Goal: Information Seeking & Learning: Learn about a topic

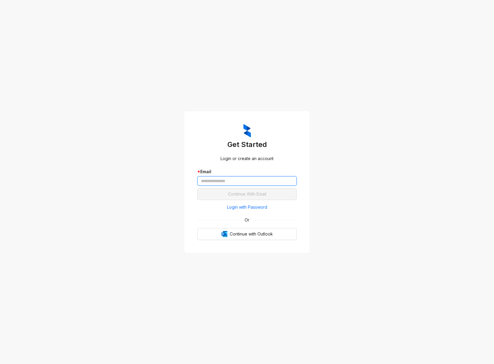
click at [227, 177] on input "text" at bounding box center [246, 181] width 99 height 10
click at [0, 363] on com-1password-button at bounding box center [0, 364] width 0 height 0
type input "**********"
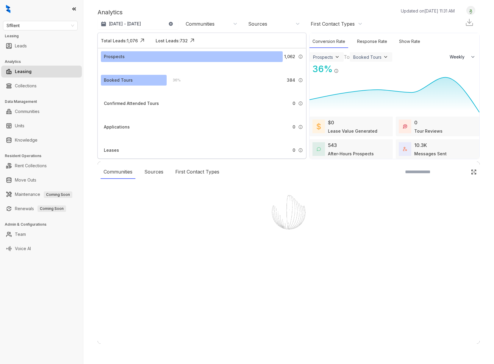
select select "******"
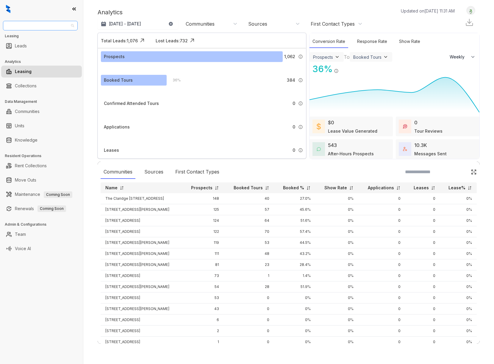
click at [72, 24] on span "SfRent" at bounding box center [41, 25] width 68 height 9
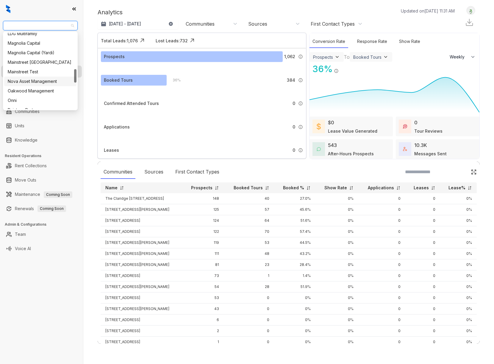
scroll to position [203, 0]
click at [46, 44] on div "Magnolia Capital" at bounding box center [40, 44] width 65 height 7
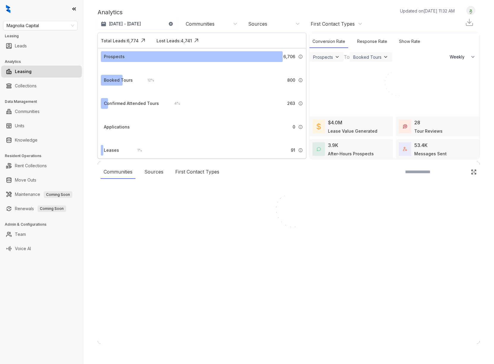
select select "******"
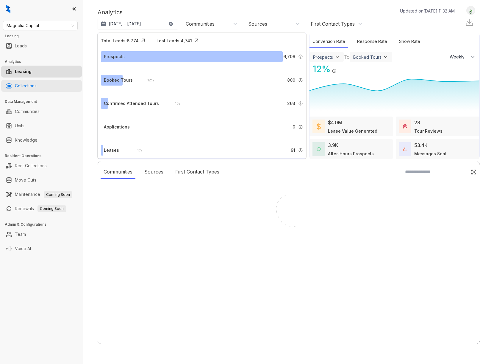
click at [25, 86] on link "Collections" at bounding box center [26, 86] width 22 height 12
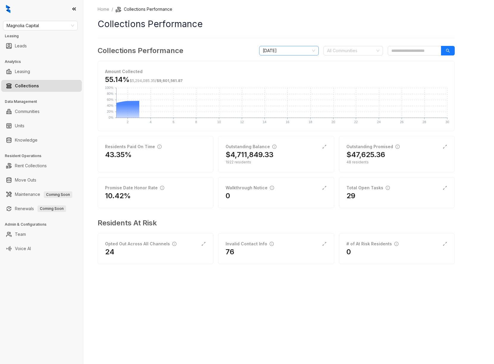
click at [306, 52] on span "September 2025" at bounding box center [289, 50] width 52 height 9
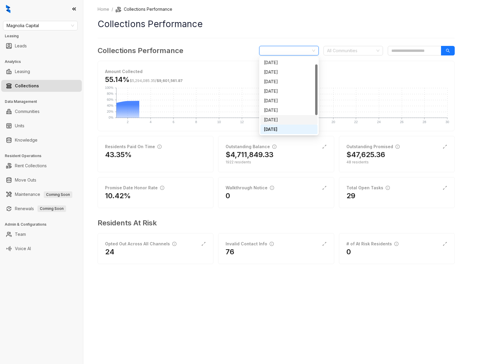
click at [302, 118] on div "August 2025" at bounding box center [289, 119] width 50 height 7
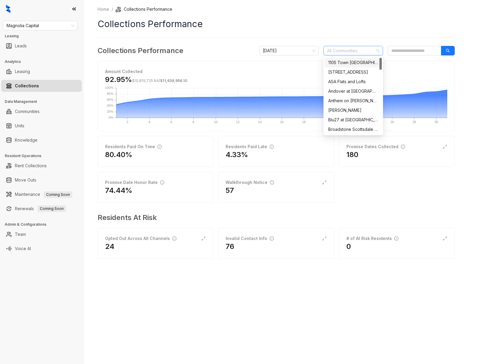
click at [353, 50] on div at bounding box center [350, 50] width 51 height 8
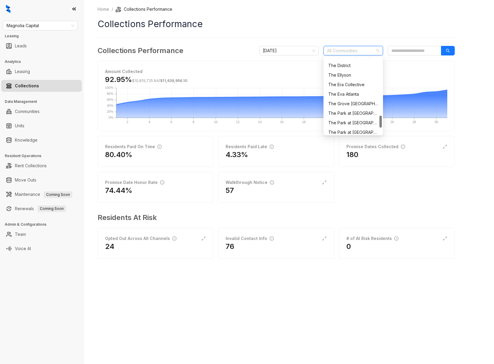
scroll to position [410, 0]
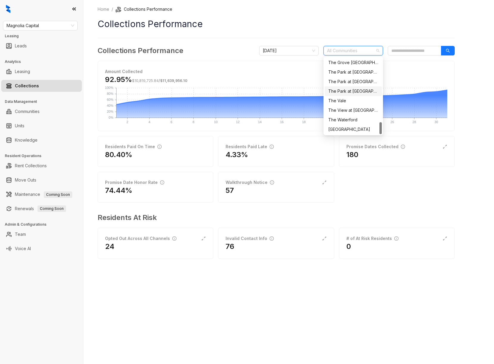
click at [480, 147] on div "Home / Collections Performance Collections Performance Collections Performance …" at bounding box center [288, 182] width 411 height 364
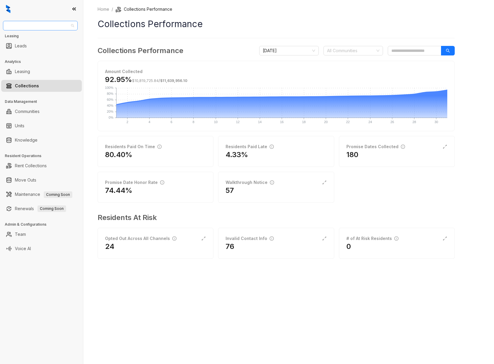
click at [70, 26] on span "Magnolia Capital" at bounding box center [41, 25] width 68 height 9
click at [45, 74] on div "Case and Associates" at bounding box center [40, 75] width 65 height 7
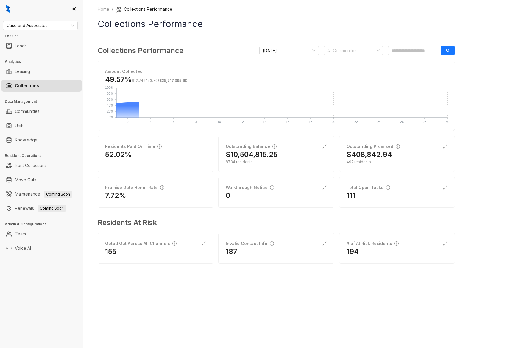
click at [76, 9] on icon at bounding box center [74, 9] width 6 height 6
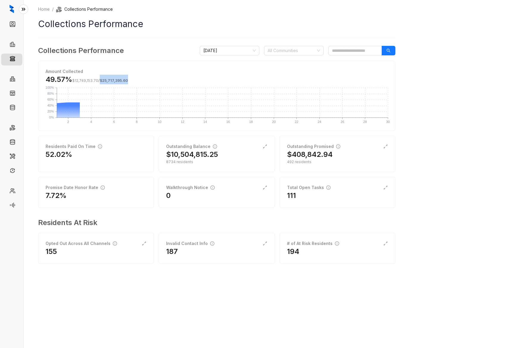
drag, startPoint x: 127, startPoint y: 81, endPoint x: 101, endPoint y: 81, distance: 26.5
click at [101, 81] on span "$25,717,395.60" at bounding box center [114, 80] width 28 height 4
click at [146, 54] on div "Collections Performance September 2025 All Communities" at bounding box center [216, 50] width 357 height 11
click at [220, 67] on div "Amount Collected 49.57% $12,749,153.70 / $25,717,395.60 2 2 4 4 6 6 8 8 10 10 1…" at bounding box center [216, 96] width 357 height 70
click at [254, 51] on span "September 2025" at bounding box center [229, 50] width 52 height 9
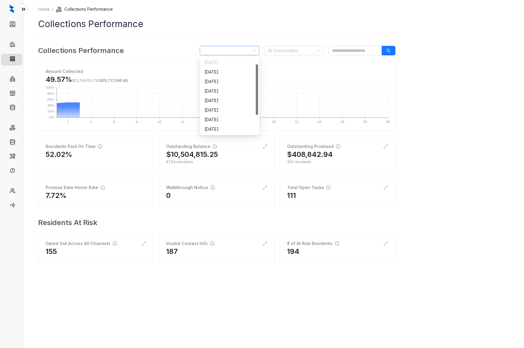
scroll to position [10, 0]
click at [239, 119] on div "August 2025" at bounding box center [230, 119] width 50 height 7
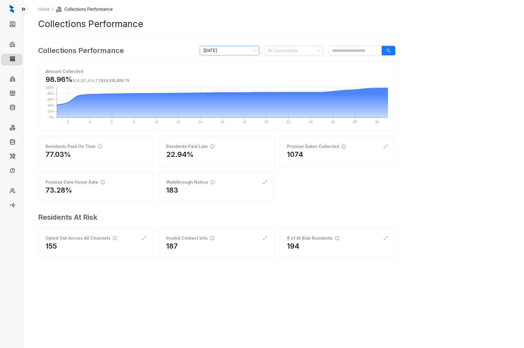
click at [253, 51] on span "August 2025" at bounding box center [229, 50] width 52 height 9
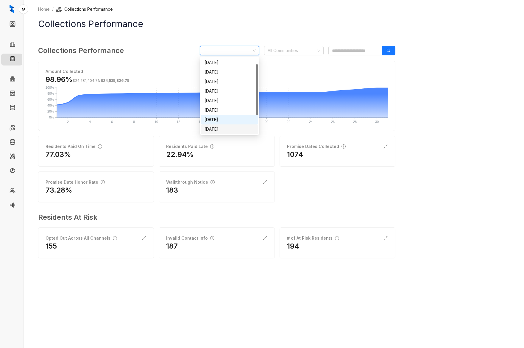
click at [235, 127] on div "September 2025" at bounding box center [230, 129] width 50 height 7
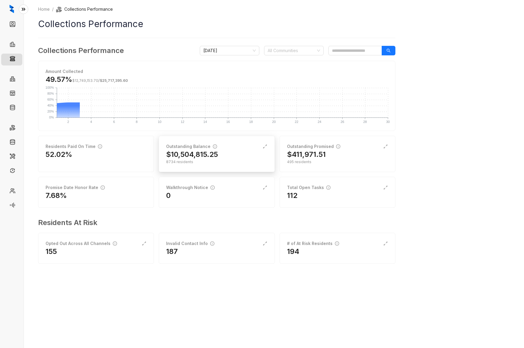
click at [228, 147] on div "Outstanding Balance" at bounding box center [216, 146] width 101 height 7
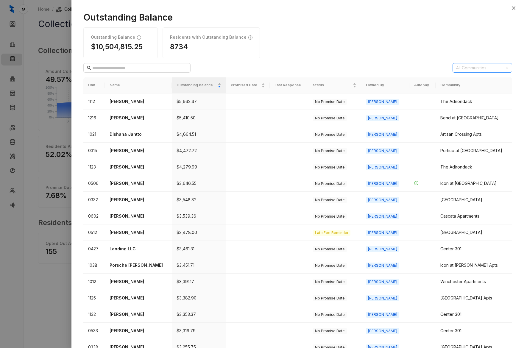
click at [494, 66] on div at bounding box center [479, 68] width 51 height 8
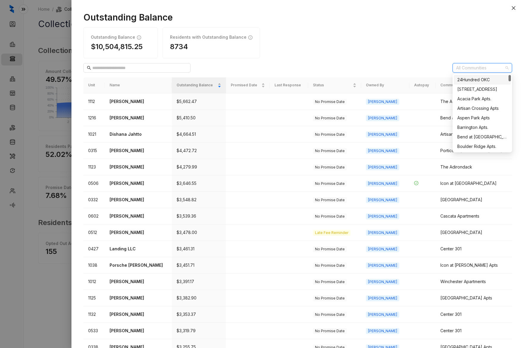
click at [376, 52] on div "Outstanding Balance $10,504,815.25 Residents with Outstanding Balance 8734" at bounding box center [297, 42] width 429 height 31
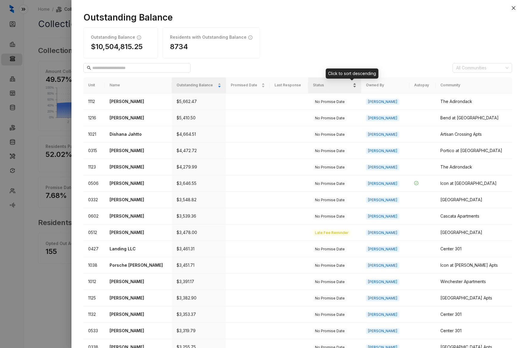
click at [357, 86] on div "Status" at bounding box center [334, 85] width 43 height 6
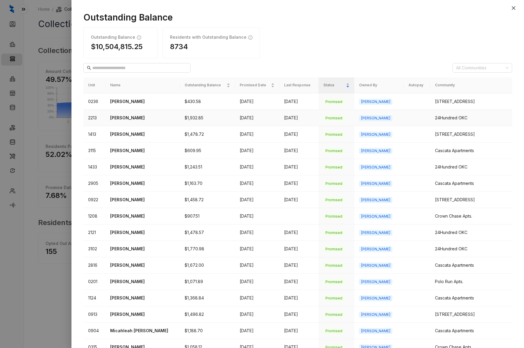
click at [130, 117] on p "Isaac Valencia" at bounding box center [142, 118] width 65 height 7
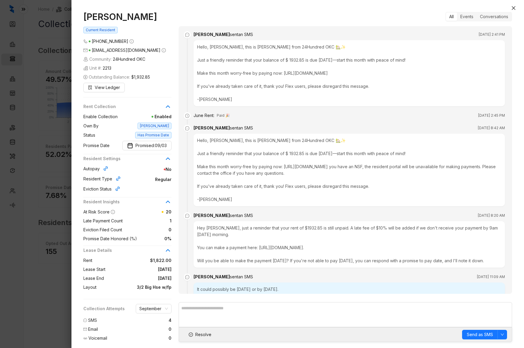
scroll to position [1, 0]
click at [111, 87] on span "View Ledger" at bounding box center [107, 87] width 25 height 7
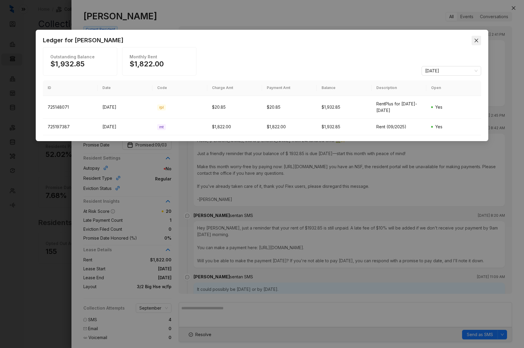
click at [477, 40] on icon "close" at bounding box center [477, 41] width 4 height 4
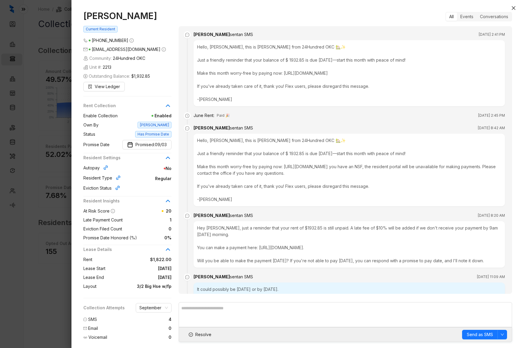
scroll to position [11, 0]
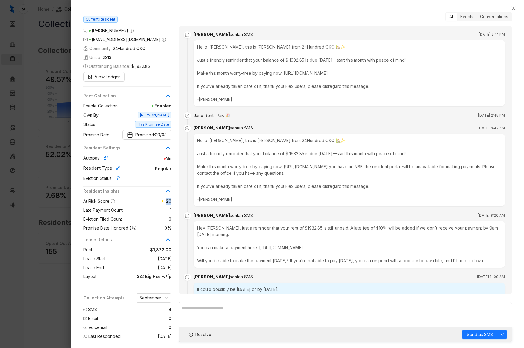
drag, startPoint x: 172, startPoint y: 202, endPoint x: 164, endPoint y: 202, distance: 8.0
click at [164, 202] on div "Isaac Valencia Current Resident (806) 442 1609 isaacvalencia1021@hotmail.com Co…" at bounding box center [130, 172] width 95 height 342
drag, startPoint x: 171, startPoint y: 210, endPoint x: 167, endPoint y: 210, distance: 4.5
click at [167, 210] on div "Isaac Valencia Current Resident (806) 442 1609 isaacvalencia1021@hotmail.com Co…" at bounding box center [130, 172] width 95 height 342
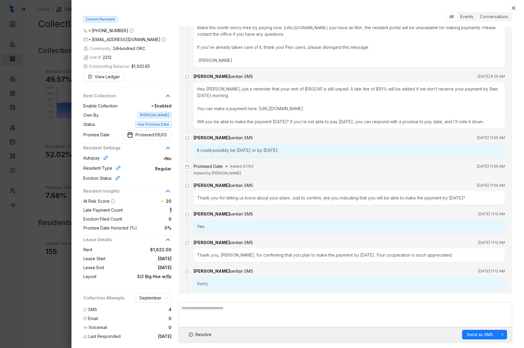
scroll to position [140, 0]
drag, startPoint x: 282, startPoint y: 150, endPoint x: 193, endPoint y: 150, distance: 88.8
click at [193, 150] on li "Isaac Valencia sent an SMS Jul 3, 2025 at 11:09 AM It could possibly be today o…" at bounding box center [345, 150] width 319 height 29
click at [276, 140] on div "Isaac Valencia sent an SMS Jul 3, 2025 at 11:09 AM" at bounding box center [350, 137] width 312 height 7
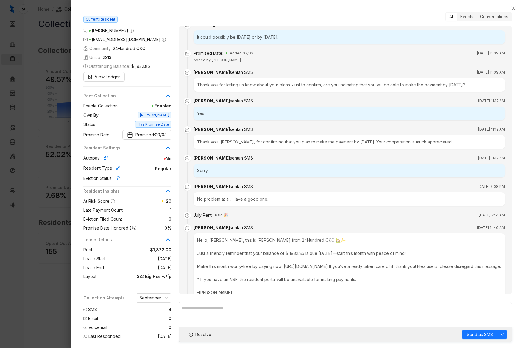
scroll to position [252, 0]
click at [225, 170] on div "Sorry" at bounding box center [350, 171] width 312 height 14
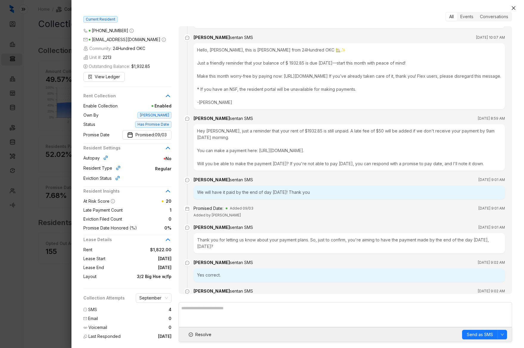
scroll to position [569, 0]
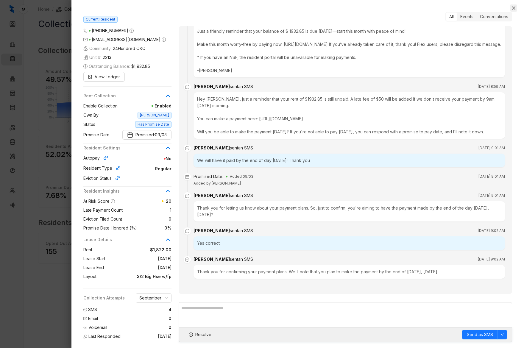
click at [494, 8] on icon "close" at bounding box center [514, 8] width 4 height 4
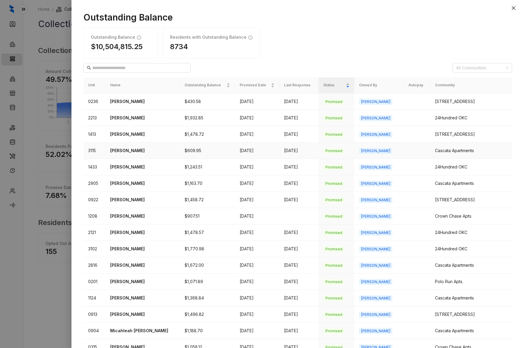
click at [128, 151] on p "Raul Bobadilla" at bounding box center [142, 150] width 65 height 7
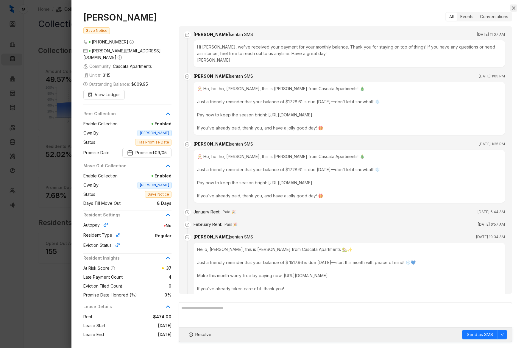
click at [494, 9] on icon "close" at bounding box center [513, 8] width 5 height 5
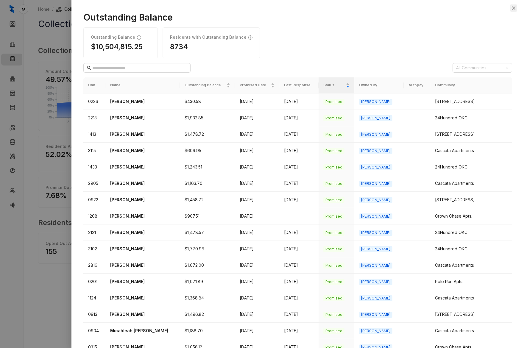
click at [494, 9] on button "Close" at bounding box center [513, 7] width 7 height 7
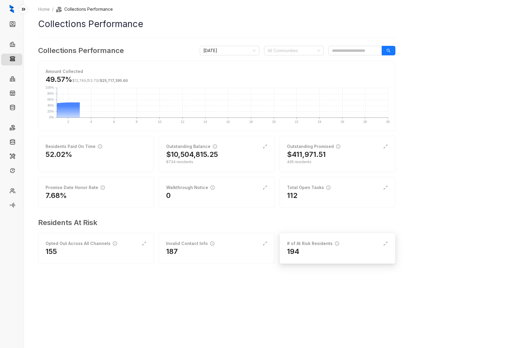
click at [318, 248] on div "194" at bounding box center [337, 252] width 101 height 10
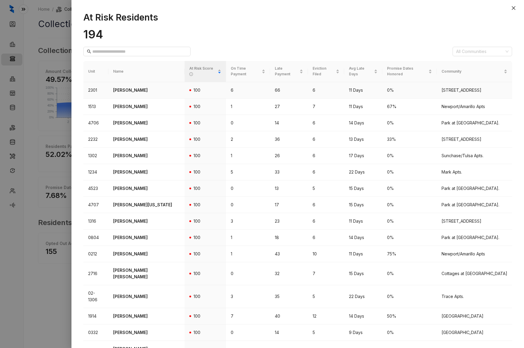
click at [125, 87] on p "Lamar Reed" at bounding box center [146, 90] width 67 height 7
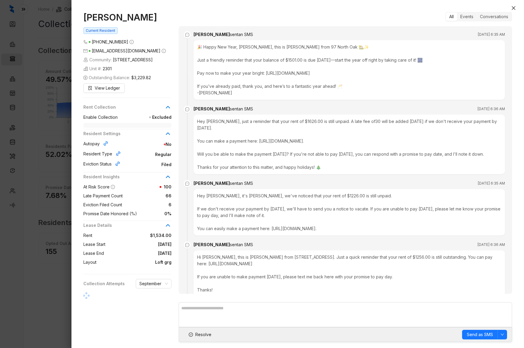
scroll to position [3727, 0]
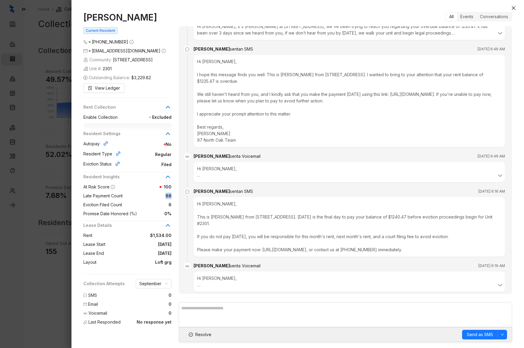
drag, startPoint x: 171, startPoint y: 197, endPoint x: 164, endPoint y: 197, distance: 7.8
click at [164, 197] on span "66" at bounding box center [147, 196] width 49 height 7
drag, startPoint x: 172, startPoint y: 206, endPoint x: 168, endPoint y: 206, distance: 4.2
click at [168, 206] on div "Lamar Reed Current Resident (816) 462 5546 reedlamar40@yahoo.com Community: 97 …" at bounding box center [130, 170] width 95 height 316
click at [494, 9] on icon "close" at bounding box center [514, 8] width 4 height 4
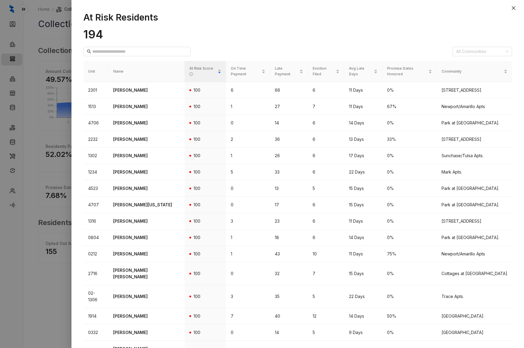
click at [363, 29] on h1 "194" at bounding box center [297, 34] width 429 height 14
click at [494, 7] on icon "close" at bounding box center [513, 8] width 5 height 5
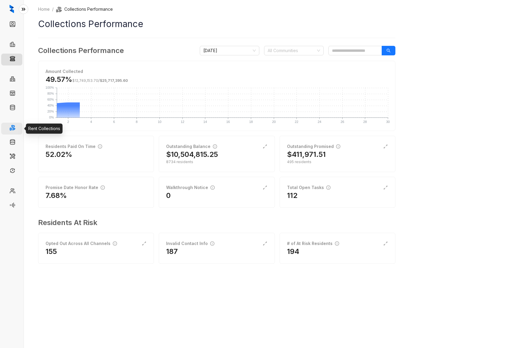
click at [18, 127] on link "Rent Collections" at bounding box center [34, 129] width 32 height 12
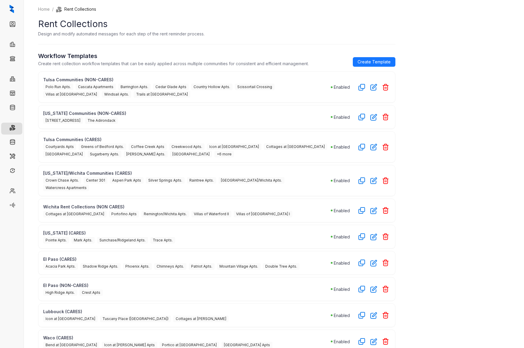
click at [120, 79] on p "Tulsa Communities (NON-CARES)" at bounding box center [187, 80] width 288 height 6
click at [118, 139] on p "Tulsa Communities (CARES)" at bounding box center [187, 139] width 288 height 6
click at [374, 88] on icon "button" at bounding box center [374, 87] width 7 height 7
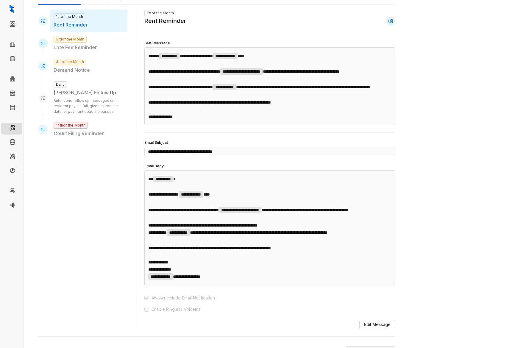
scroll to position [45, 0]
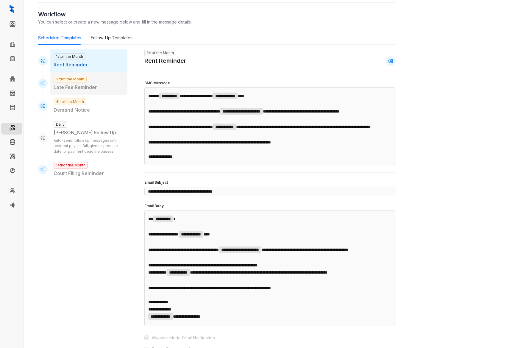
click at [99, 85] on p "Late Fee Reminder" at bounding box center [89, 87] width 70 height 7
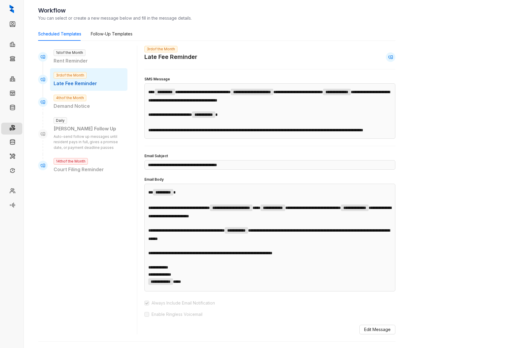
scroll to position [35, 0]
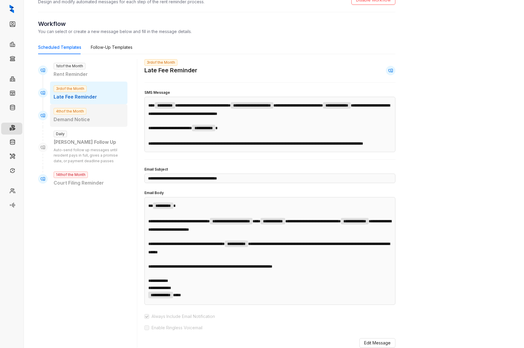
click at [103, 118] on p "Demand Notice" at bounding box center [89, 119] width 70 height 7
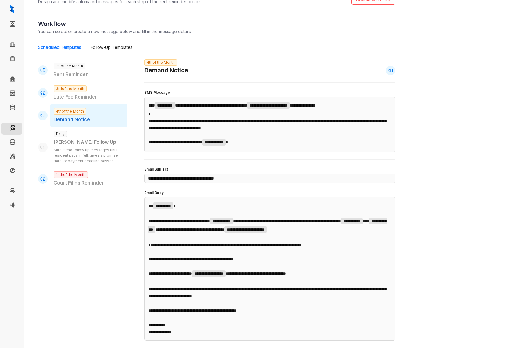
click at [103, 143] on div "Kelsey Follow Up" at bounding box center [89, 142] width 70 height 7
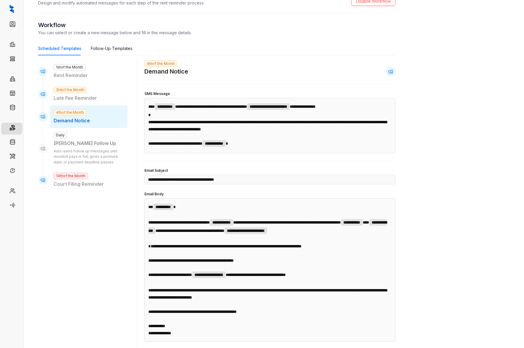
scroll to position [35, 0]
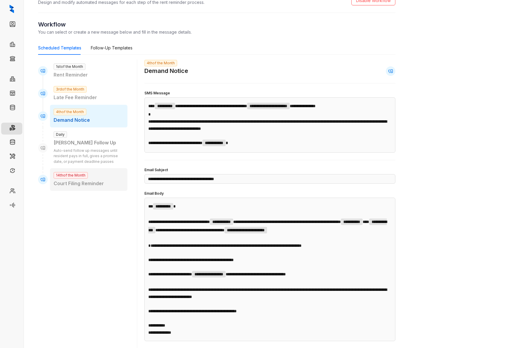
click at [102, 172] on div "14th of the Month Court Filing Reminder" at bounding box center [88, 179] width 77 height 23
type input "**********"
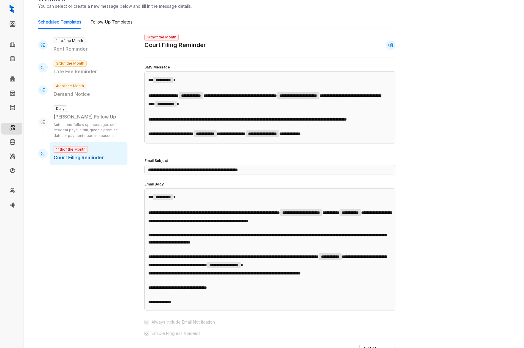
scroll to position [0, 0]
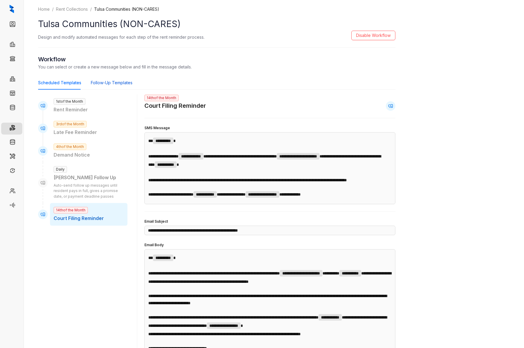
click at [117, 85] on div "Follow-Up Templates" at bounding box center [112, 83] width 42 height 7
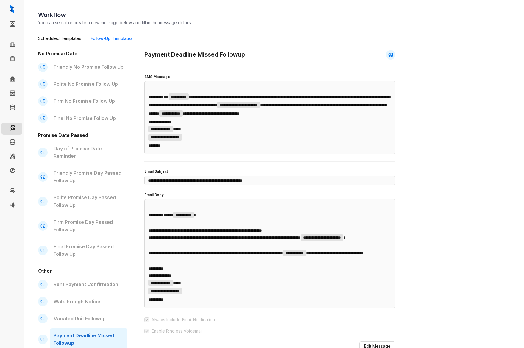
scroll to position [46, 0]
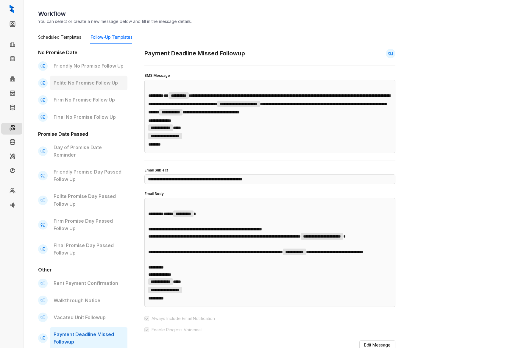
click at [74, 84] on p "Polite No Promise Follow Up" at bounding box center [89, 82] width 70 height 7
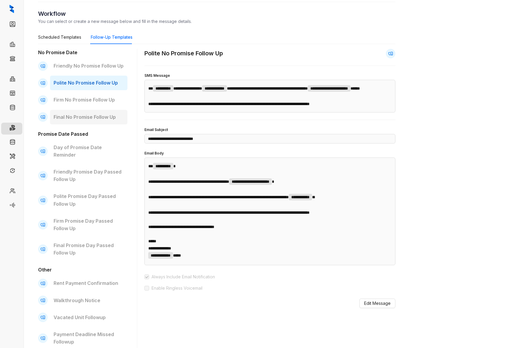
click at [78, 114] on p "Final No Promise Follow Up" at bounding box center [89, 116] width 70 height 7
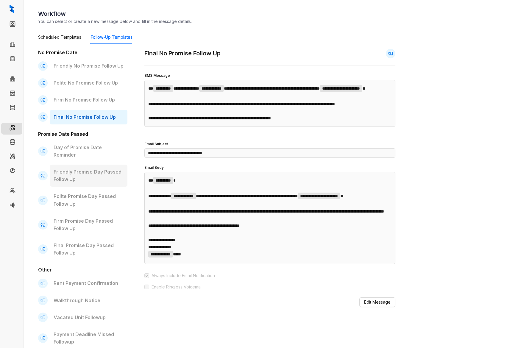
click at [82, 168] on p "Friendly Promise Day Passed Follow Up" at bounding box center [89, 175] width 70 height 15
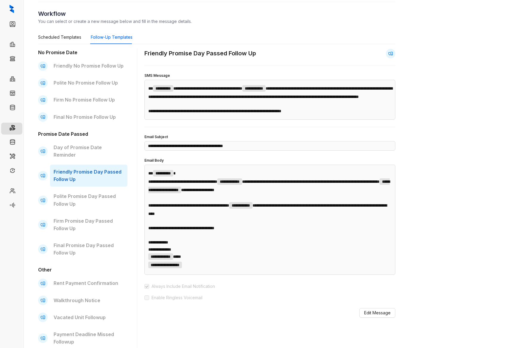
scroll to position [47, 0]
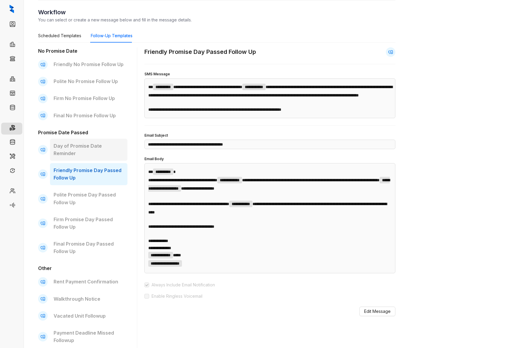
click at [86, 147] on p "Day of Promise Date Reminder" at bounding box center [89, 149] width 70 height 15
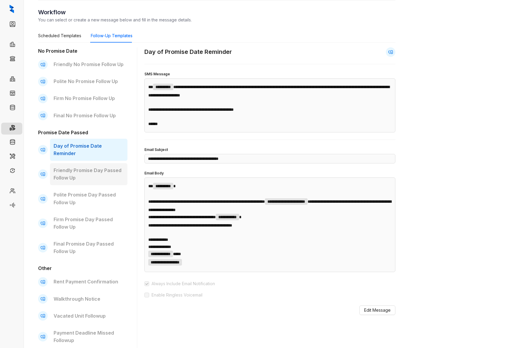
click at [85, 167] on p "Friendly Promise Day Passed Follow Up" at bounding box center [89, 174] width 70 height 15
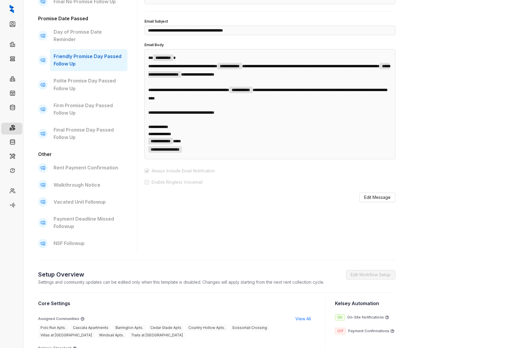
scroll to position [163, 0]
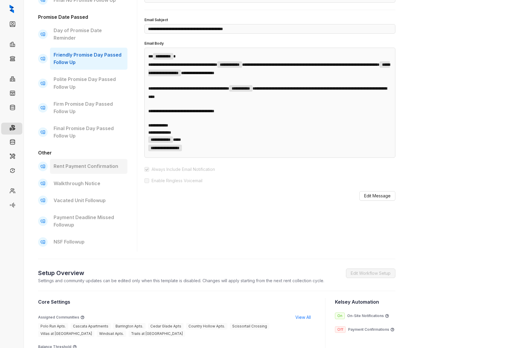
click at [83, 163] on p "Rent Payment Confirmation" at bounding box center [89, 166] width 70 height 7
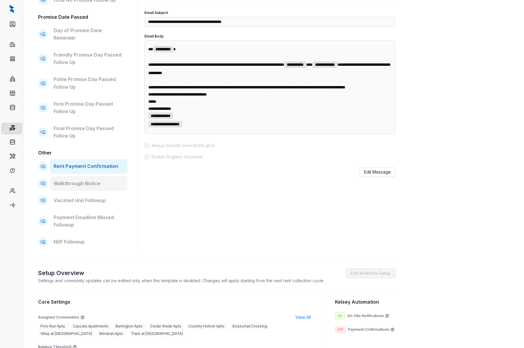
click at [83, 180] on p "Walkthrough Notice" at bounding box center [89, 183] width 70 height 7
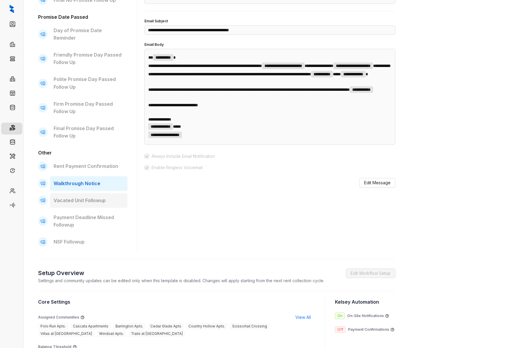
click at [83, 197] on p "Vacated Unit Followup" at bounding box center [89, 200] width 70 height 7
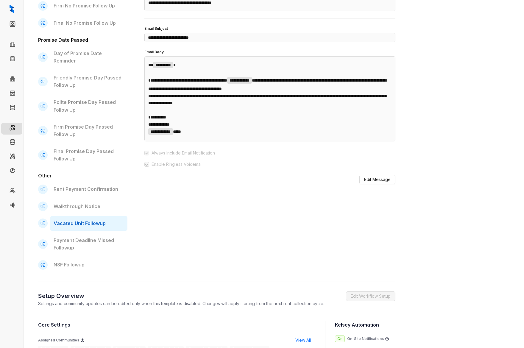
scroll to position [139, 0]
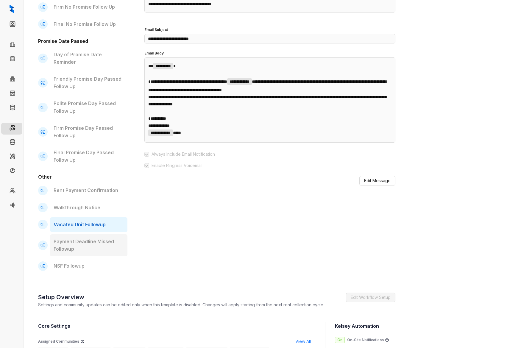
click at [80, 238] on p "Payment Deadline Missed Followup" at bounding box center [89, 245] width 70 height 15
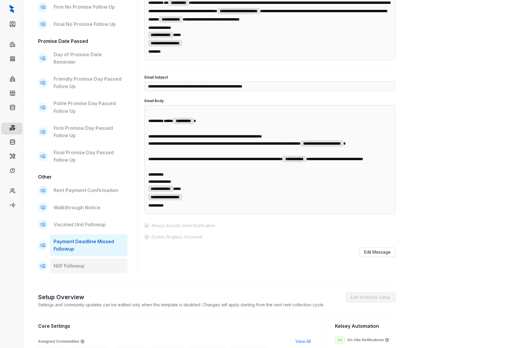
click at [87, 259] on div "NSF Followup" at bounding box center [88, 266] width 77 height 15
type input "**********"
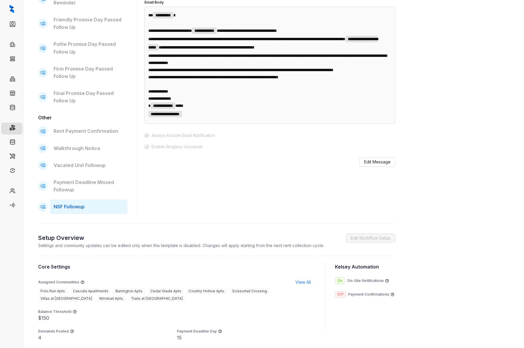
scroll to position [178, 0]
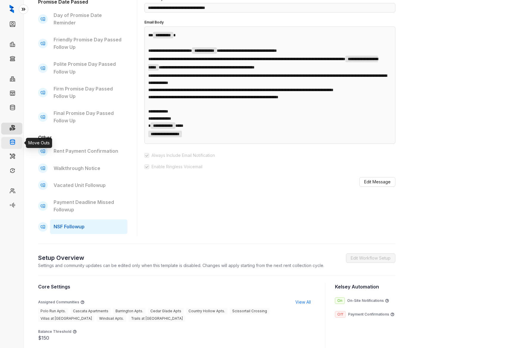
click at [18, 144] on link "Move Outs" at bounding box center [28, 143] width 21 height 12
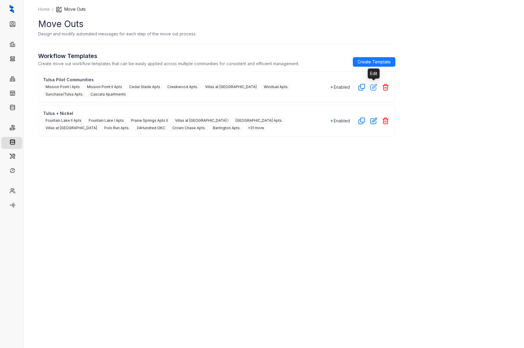
click at [373, 89] on icon "button" at bounding box center [374, 87] width 7 height 7
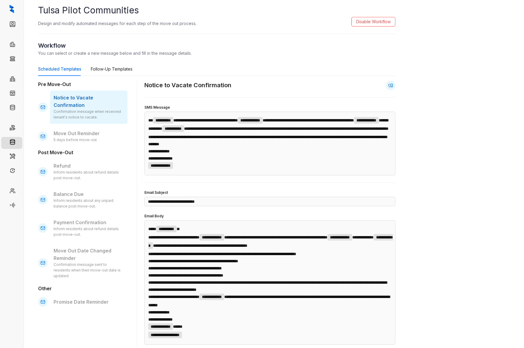
scroll to position [14, 0]
click at [106, 130] on p "Move Out Reminder" at bounding box center [89, 133] width 70 height 7
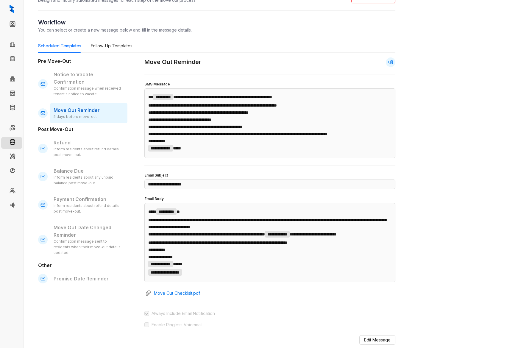
scroll to position [41, 0]
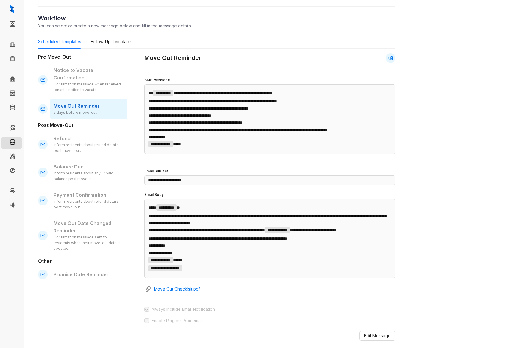
click at [105, 142] on div "Inform residents about refund details post move-out." at bounding box center [89, 147] width 70 height 11
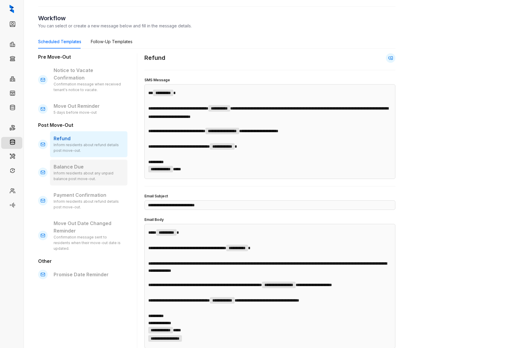
click at [95, 171] on div "Inform residents about any unpaid balance post move-out." at bounding box center [89, 176] width 70 height 11
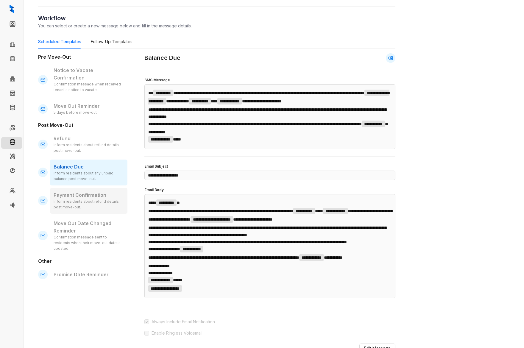
click at [99, 192] on p "Payment Confirmation" at bounding box center [89, 195] width 70 height 7
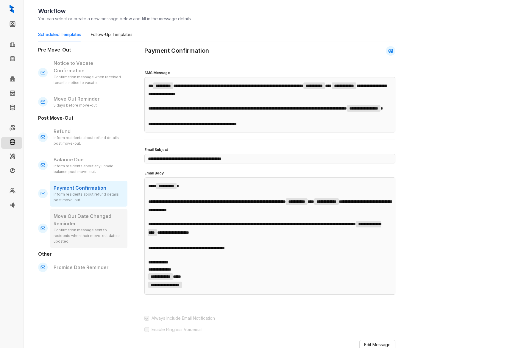
click at [95, 213] on p "Move Out Date Changed Reminder" at bounding box center [89, 220] width 70 height 15
type input "**********"
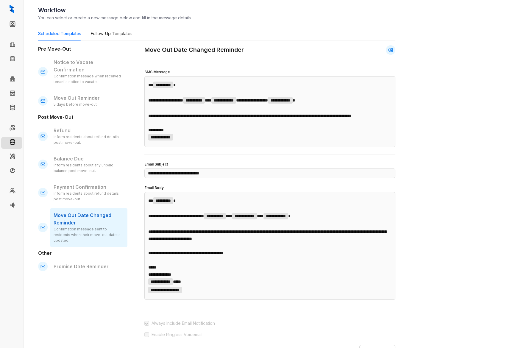
scroll to position [49, 0]
click at [105, 35] on div "Follow-Up Templates" at bounding box center [112, 34] width 42 height 7
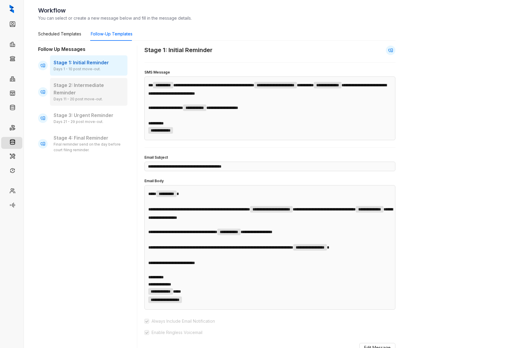
click at [94, 90] on p "Stage 2: Intermediate Reminder" at bounding box center [89, 89] width 70 height 15
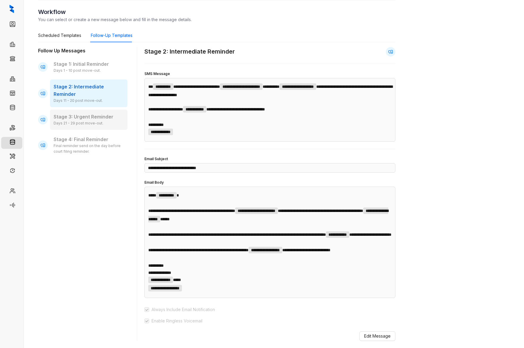
click at [93, 116] on p "Stage 3: Urgent Reminder" at bounding box center [89, 116] width 70 height 7
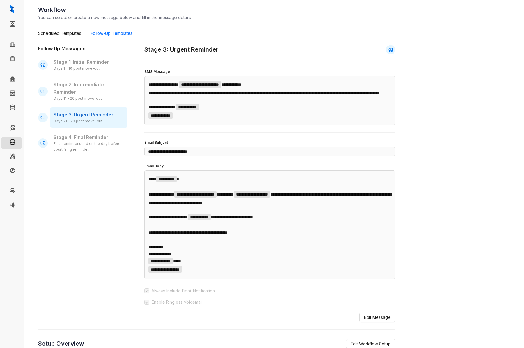
scroll to position [50, 0]
click at [94, 140] on p "Stage 4: Final Reminder" at bounding box center [89, 136] width 70 height 7
type input "**********"
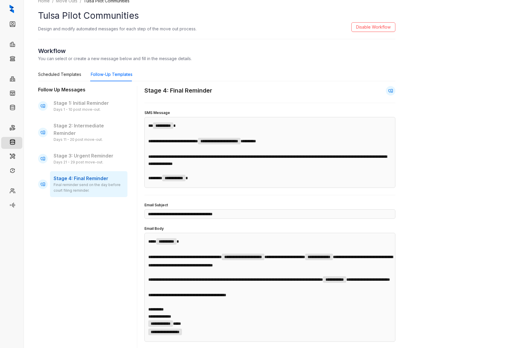
scroll to position [0, 0]
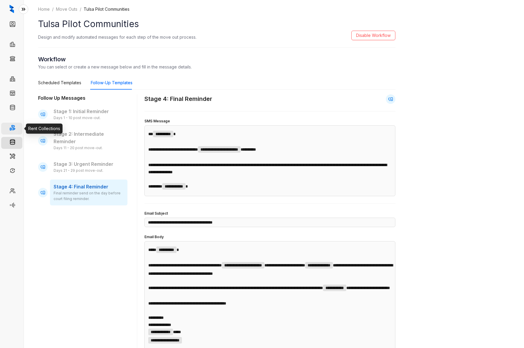
click at [18, 130] on link "Rent Collections" at bounding box center [34, 129] width 32 height 12
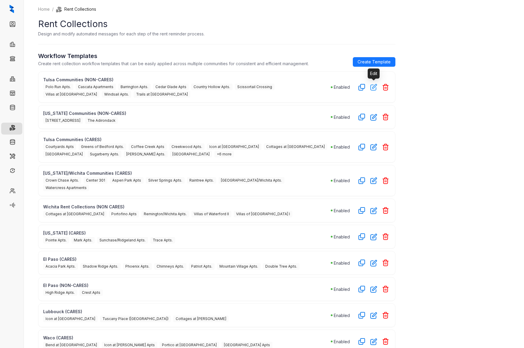
click at [374, 89] on icon "button" at bounding box center [374, 87] width 7 height 7
